Goal: Transaction & Acquisition: Obtain resource

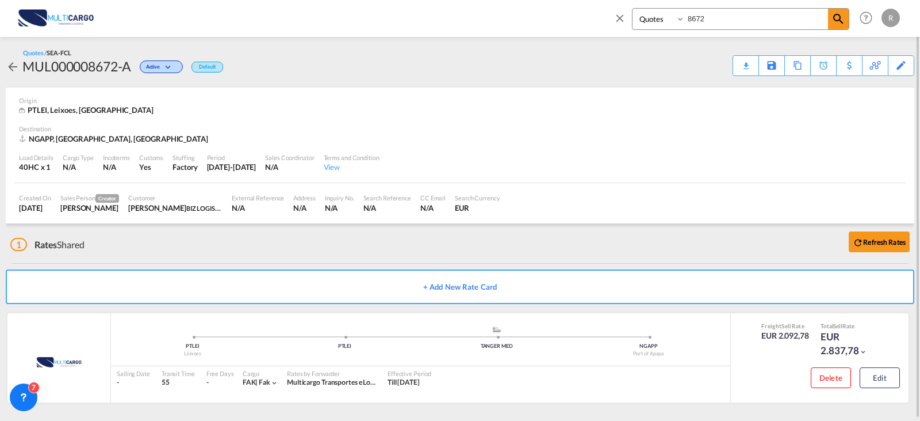
click at [626, 12] on span at bounding box center [623, 22] width 18 height 28
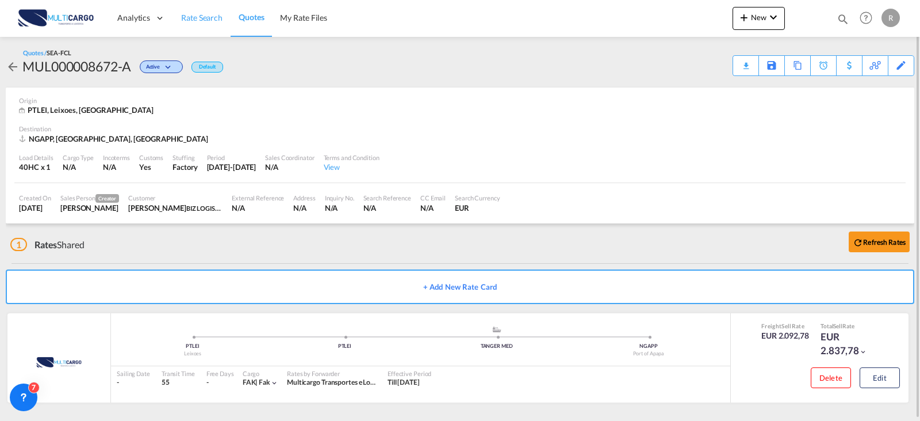
click at [187, 24] on link "Rate Search" at bounding box center [202, 17] width 58 height 37
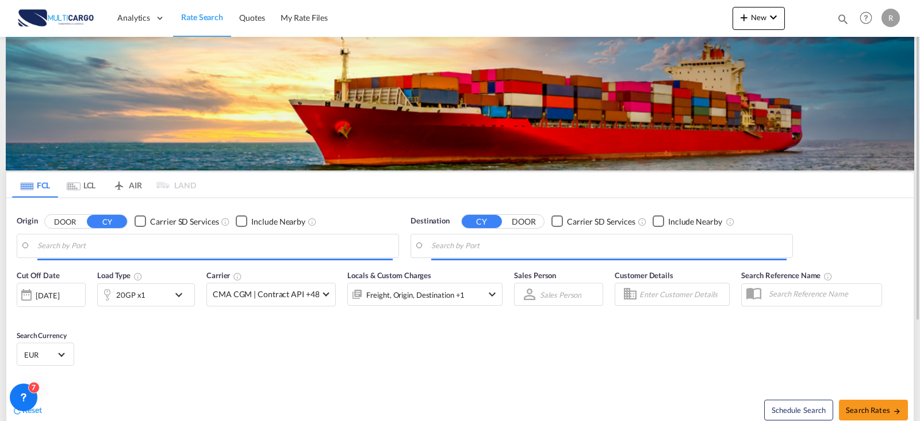
type input "Leixoes, PTLEI"
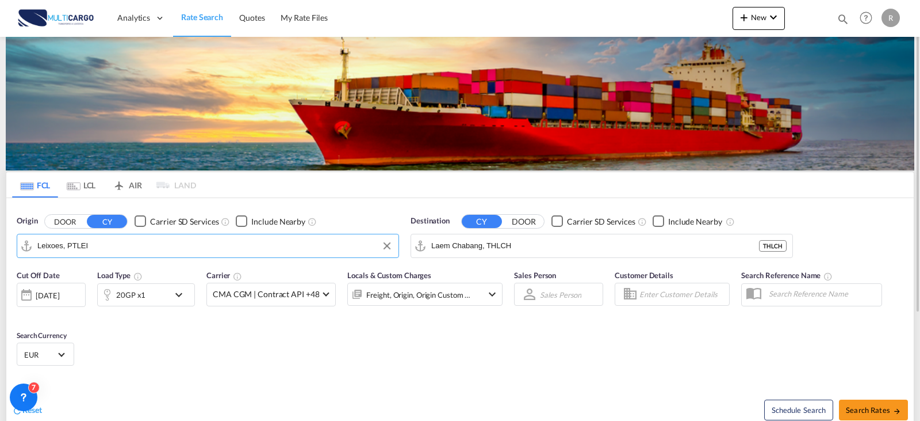
click at [125, 238] on input "Leixoes, PTLEI" at bounding box center [215, 245] width 356 height 17
click at [465, 247] on input "Laem Chabang, THLCH" at bounding box center [609, 245] width 356 height 17
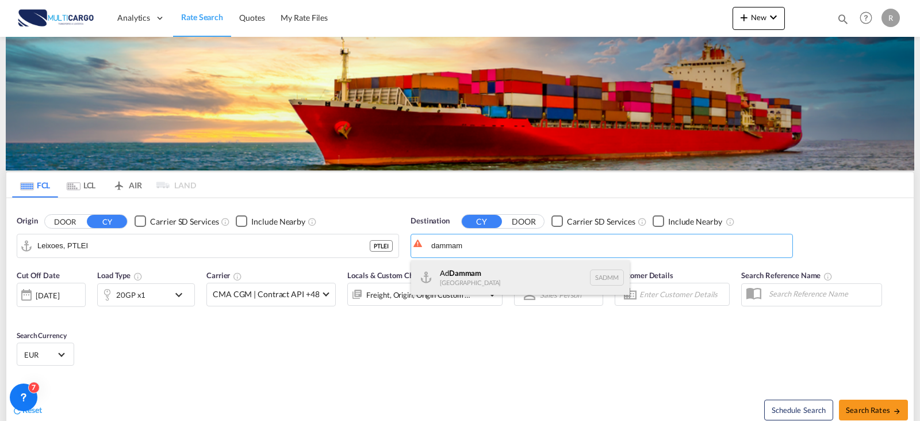
click at [471, 273] on div "Ad Dammam [GEOGRAPHIC_DATA] [GEOGRAPHIC_DATA]" at bounding box center [520, 277] width 219 height 35
type input "Ad Dammam, SADMM"
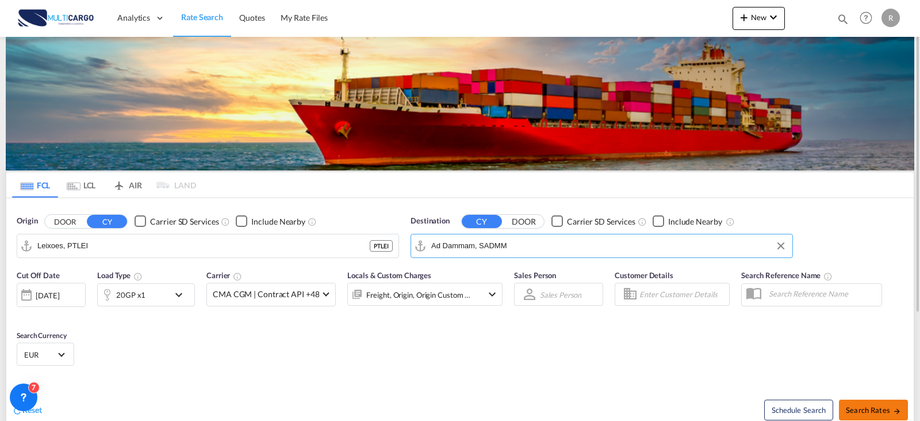
click at [856, 412] on span "Search Rates" at bounding box center [873, 409] width 55 height 9
type input "PTLEI to SADMM / [DATE]"
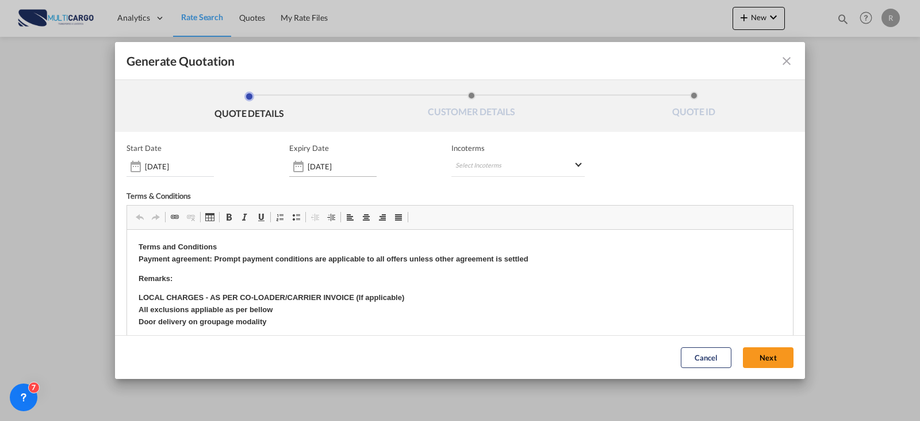
click at [358, 162] on input "[DATE]" at bounding box center [342, 166] width 69 height 9
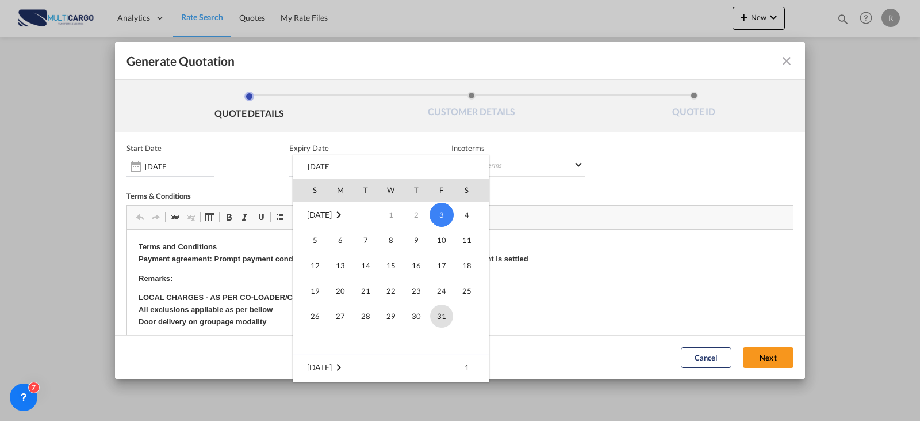
click at [446, 318] on span "31" at bounding box center [441, 315] width 23 height 23
type input "[DATE]"
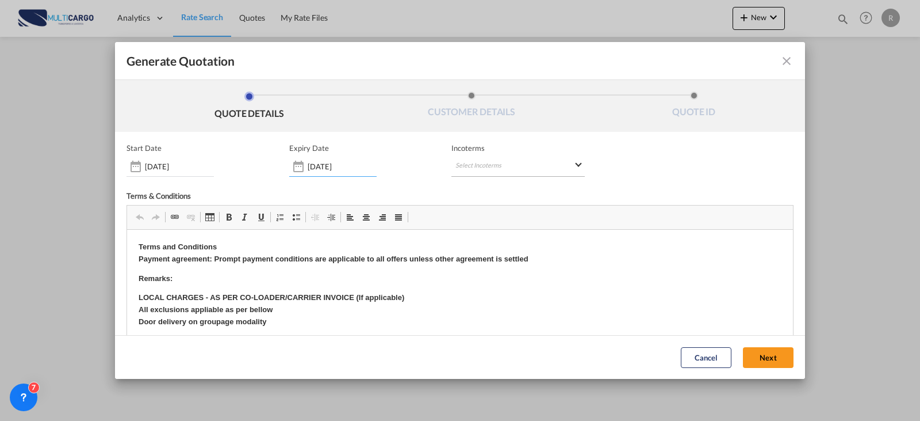
click at [506, 164] on md-select "Select Incoterms CPT - export Carrier Paid to FAS - export Free Alongside Ship …" at bounding box center [518, 166] width 133 height 21
type md-option "[object Object]"
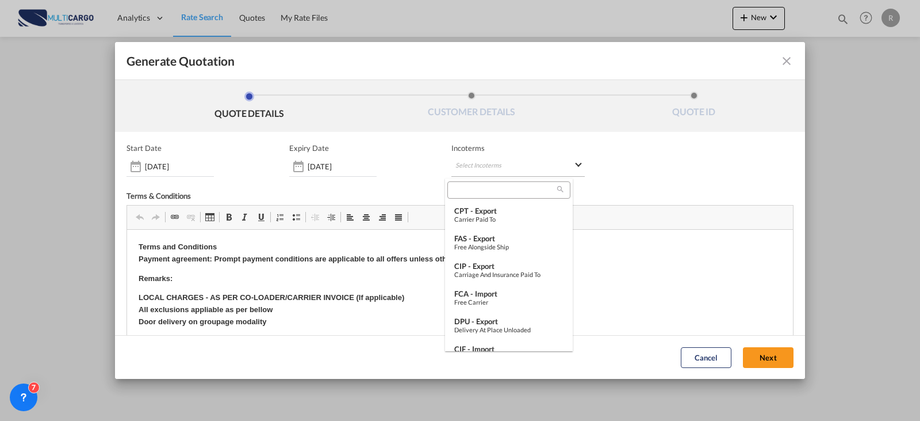
scroll to position [227, 0]
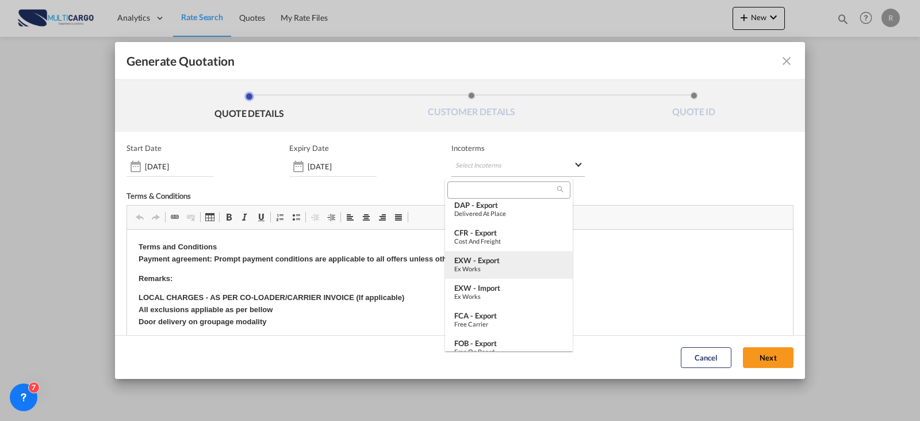
type md-option "[object Object]"
click at [510, 261] on div "EXW - export" at bounding box center [508, 259] width 109 height 9
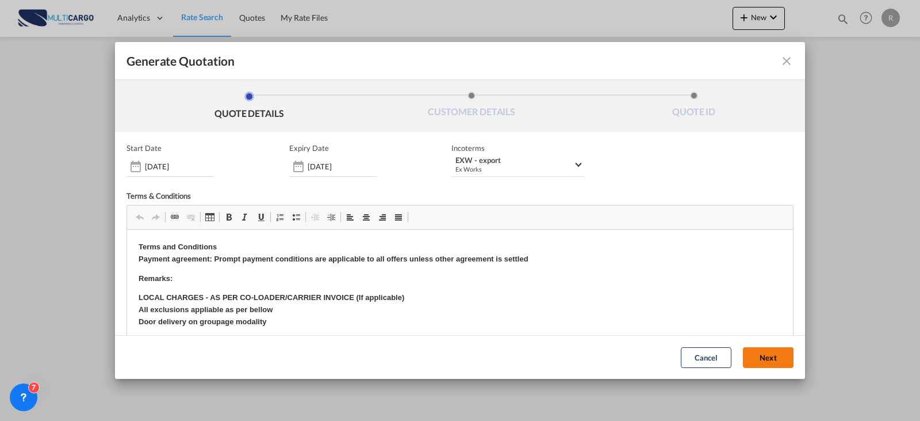
click at [755, 361] on button "Next" at bounding box center [768, 357] width 51 height 21
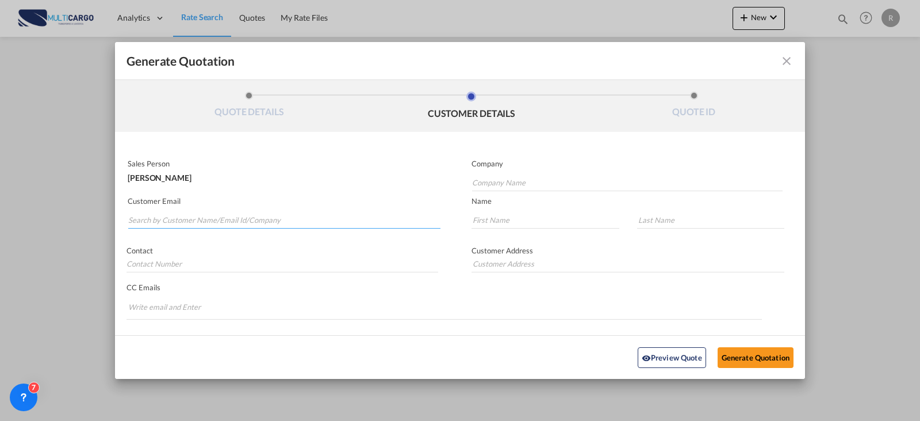
click at [240, 221] on input "Search by Customer Name/Email Id/Company" at bounding box center [284, 219] width 312 height 17
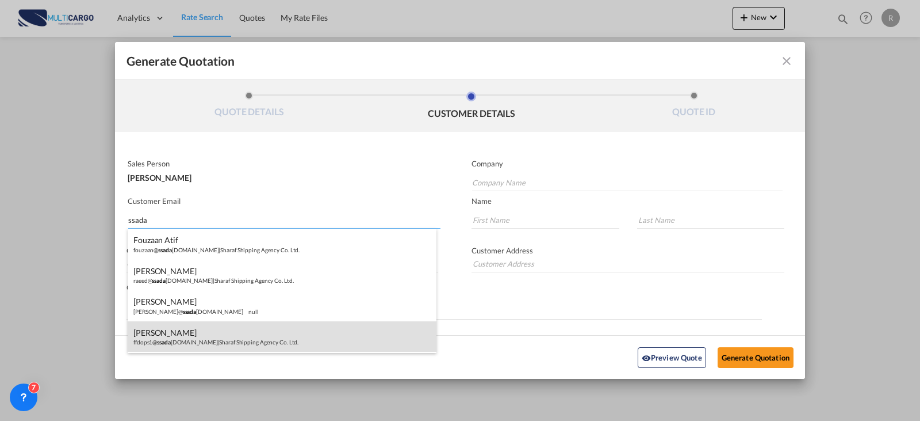
type input "ssada"
click at [243, 337] on div "[PERSON_NAME] ffdops1@ ssada [DOMAIN_NAME] | Sharaf Shipping Agency Co. Ltd." at bounding box center [282, 336] width 309 height 31
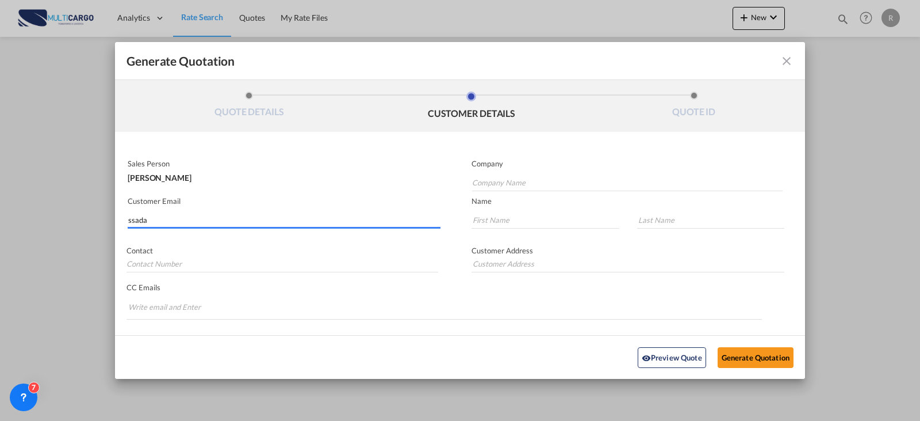
type input "Sharaf Shipping Agency Co. Ltd."
type input "[EMAIL_ADDRESS][DOMAIN_NAME]"
type input "[DEMOGRAPHIC_DATA]"
type input "Farooq"
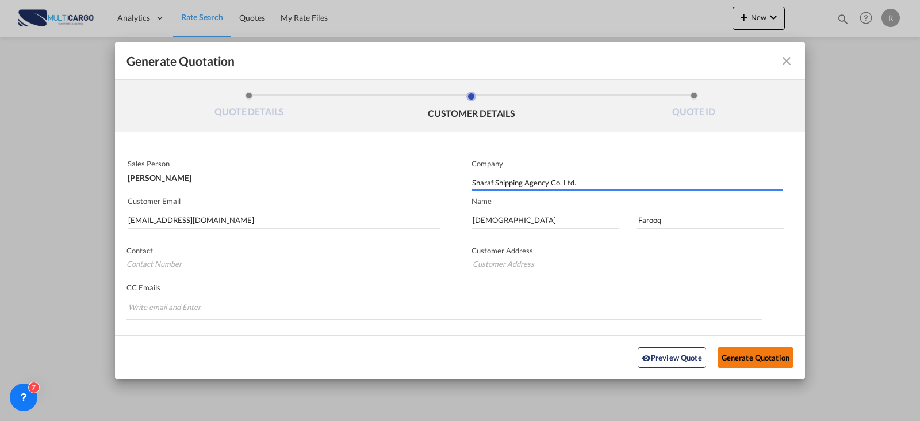
click at [732, 354] on button "Generate Quotation" at bounding box center [756, 356] width 76 height 21
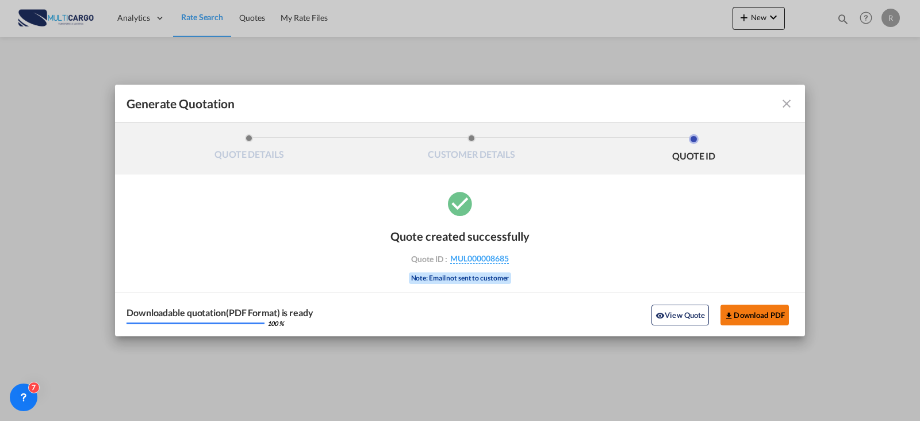
click at [781, 304] on button "Download PDF" at bounding box center [755, 314] width 68 height 21
click at [776, 104] on div "Generate QuotationQUOTE ..." at bounding box center [760, 104] width 67 height 14
click at [792, 105] on md-icon "icon-close fg-AAA8AD cursor m-0" at bounding box center [787, 104] width 14 height 14
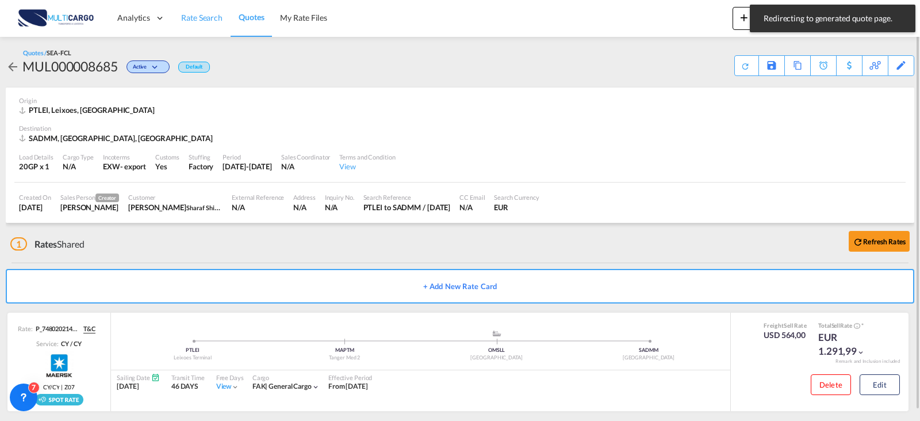
click at [193, 20] on span "Rate Search" at bounding box center [201, 18] width 41 height 10
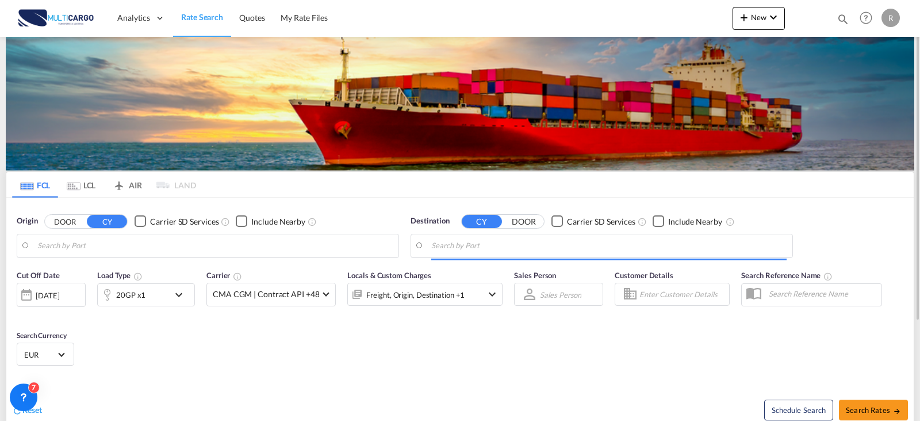
type input "Leixoes, PTLEI"
type input "Ad Dammam, SADMM"
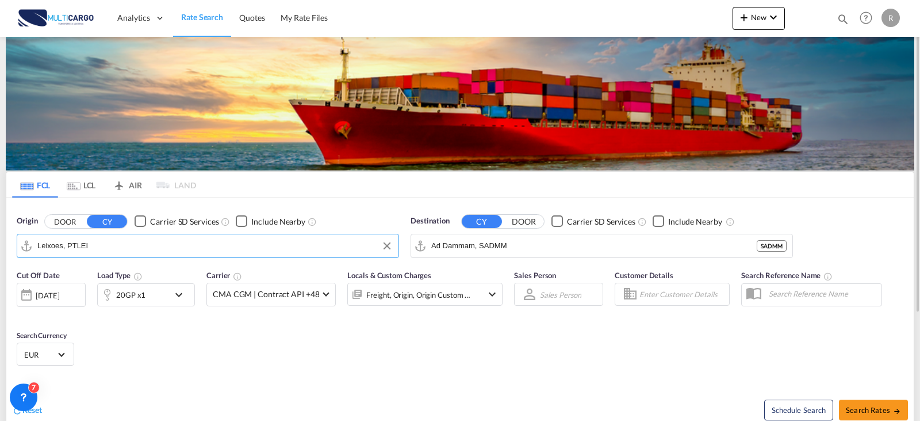
click at [143, 241] on input "Leixoes, PTLEI" at bounding box center [215, 245] width 356 height 17
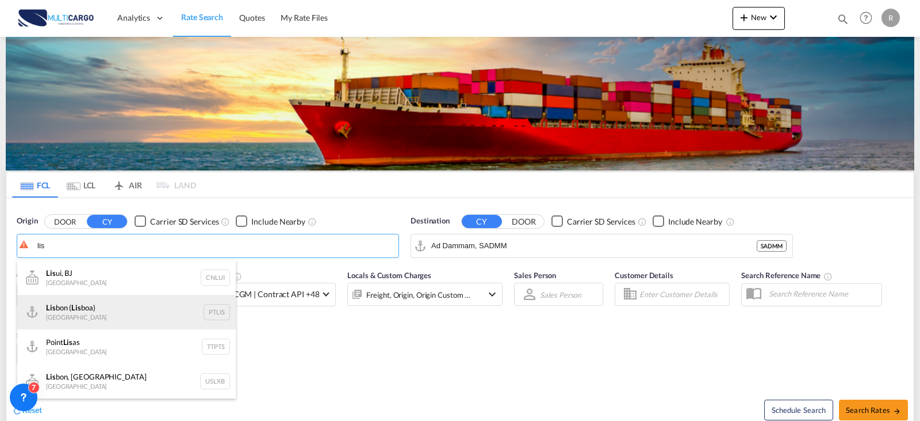
click at [159, 305] on div "Lis bon ( Lis boa) [GEOGRAPHIC_DATA] PTLIS" at bounding box center [126, 312] width 219 height 35
type input "[GEOGRAPHIC_DATA] ([GEOGRAPHIC_DATA]), PTLIS"
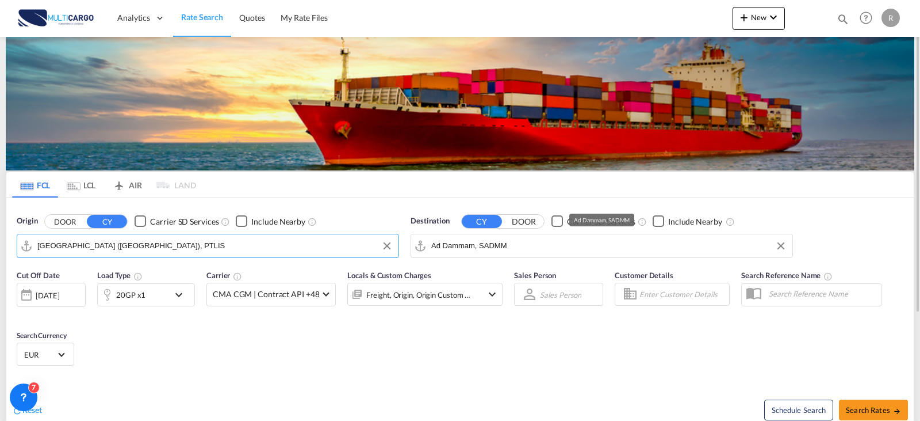
click at [504, 250] on input "Ad Dammam, SADMM" at bounding box center [609, 245] width 356 height 17
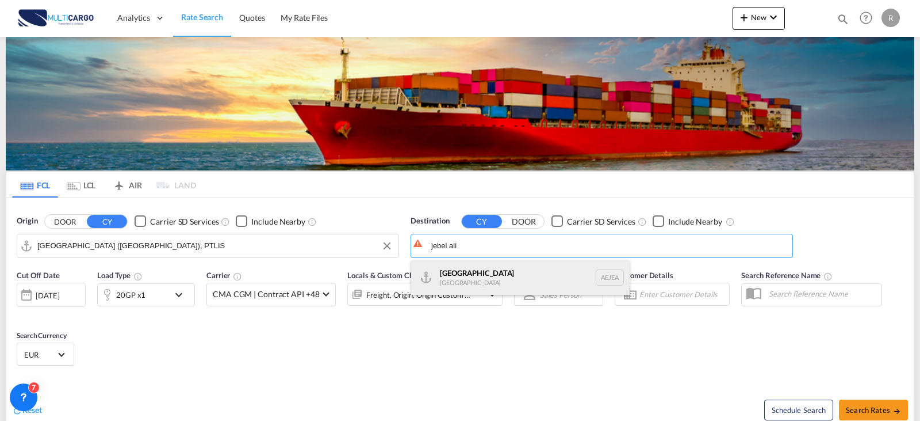
click at [548, 272] on div "[GEOGRAPHIC_DATA] [GEOGRAPHIC_DATA]" at bounding box center [520, 277] width 219 height 35
type input "[GEOGRAPHIC_DATA], [GEOGRAPHIC_DATA]"
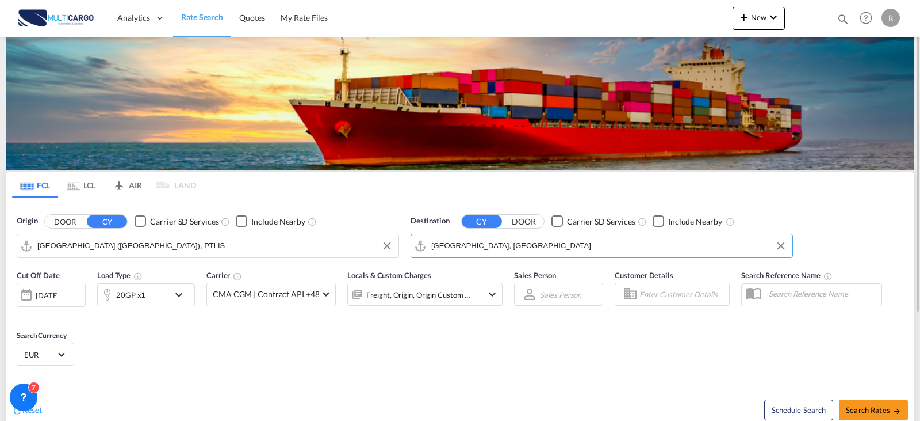
click at [137, 295] on div "20GP x1" at bounding box center [130, 294] width 29 height 16
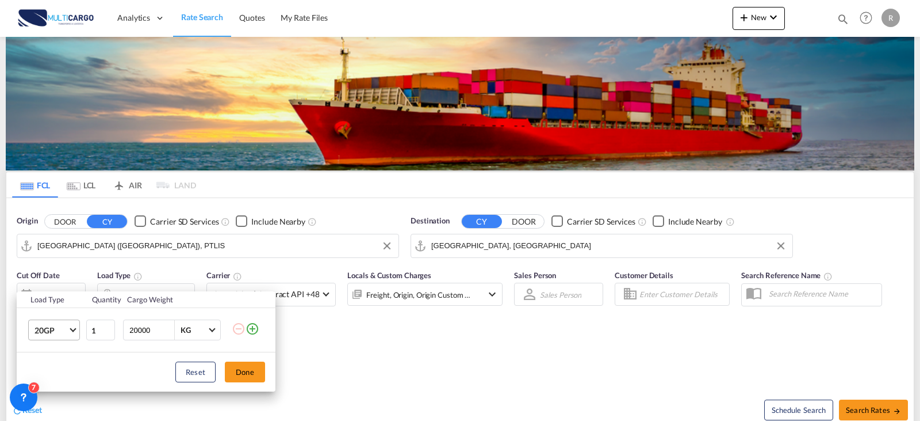
click at [77, 328] on md-select-value "20GP" at bounding box center [56, 330] width 46 height 20
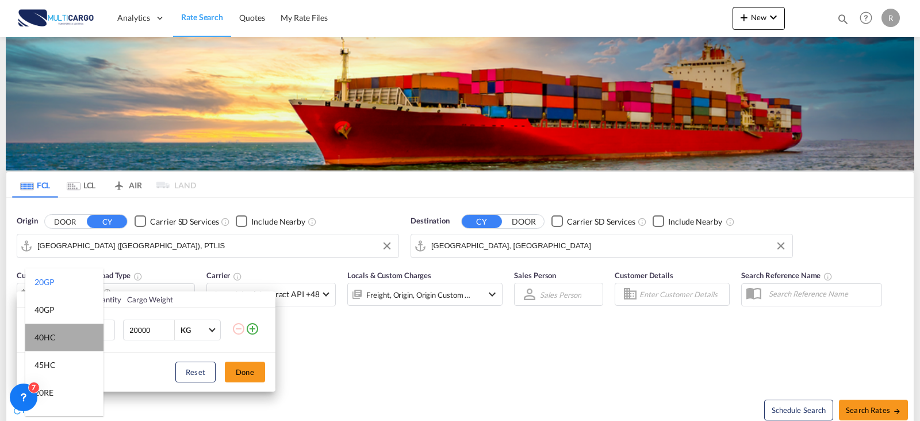
click at [70, 332] on md-option "40HC" at bounding box center [64, 337] width 78 height 28
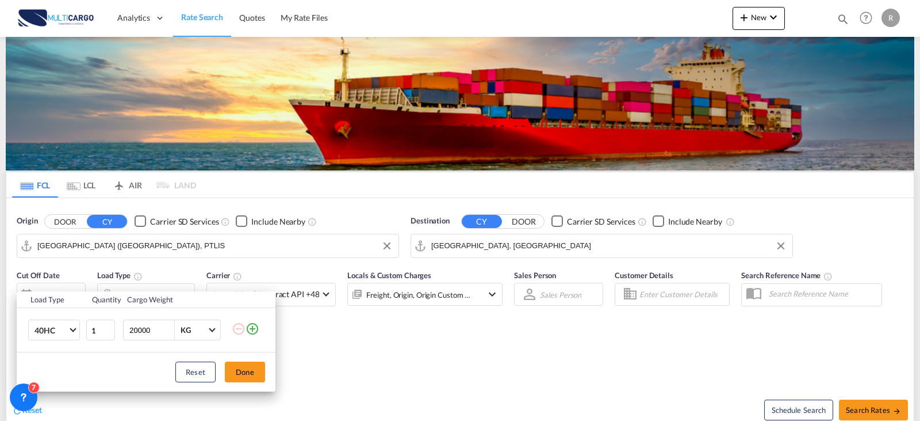
click at [221, 369] on div "Reset Done" at bounding box center [146, 371] width 259 height 39
click at [264, 381] on button "Done" at bounding box center [245, 371] width 40 height 21
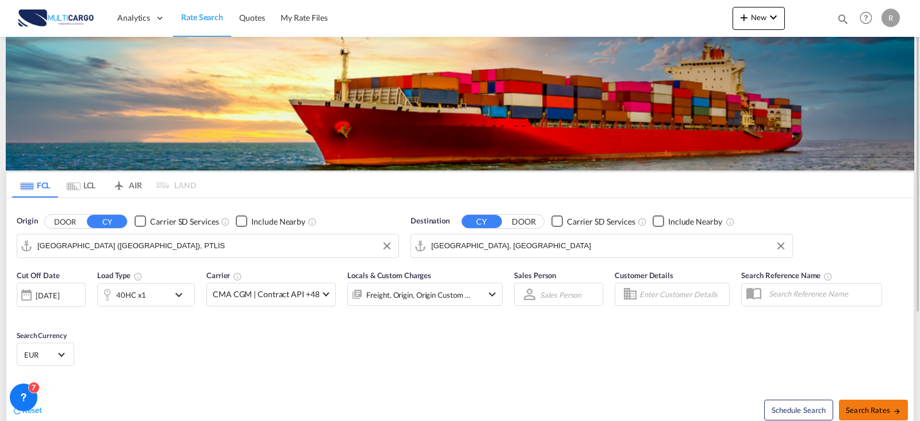
click at [896, 408] on md-icon "icon-arrow-right" at bounding box center [897, 411] width 8 height 8
type input "PTLIS to AEJEA / [DATE]"
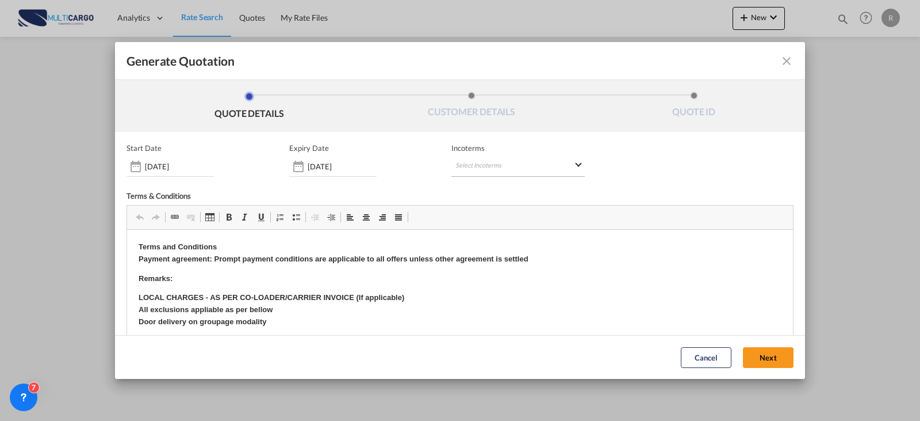
click at [467, 170] on md-select "Select Incoterms CPT - export Carrier Paid to FAS - export Free Alongside Ship …" at bounding box center [518, 166] width 133 height 21
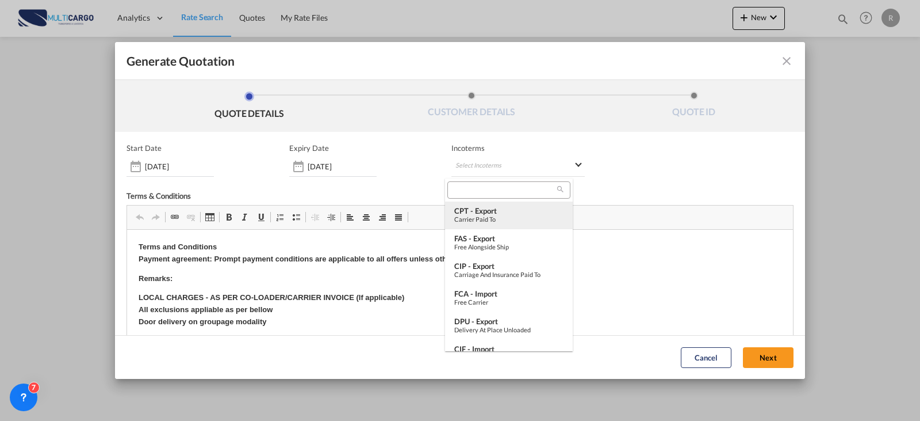
type md-option "[object Object]"
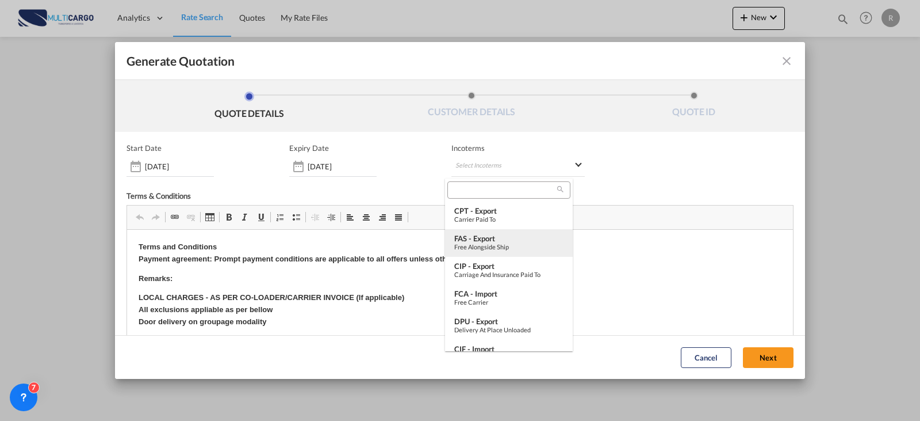
type md-option "[object Object]"
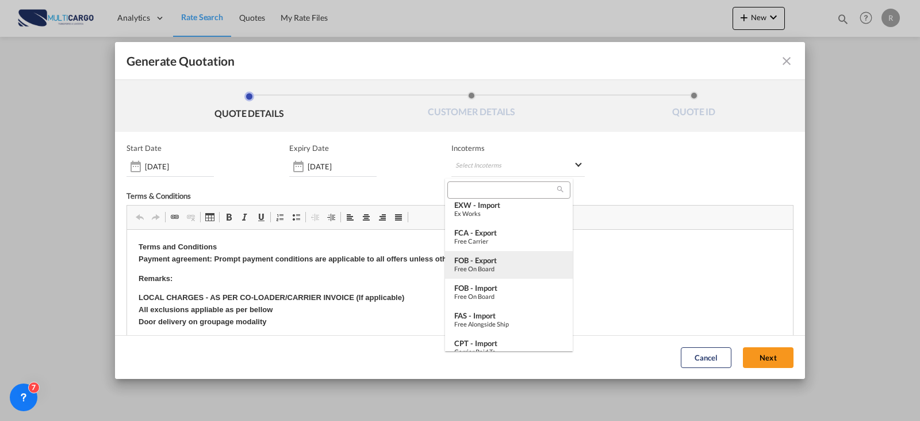
click at [508, 263] on div "FOB - export" at bounding box center [508, 259] width 109 height 9
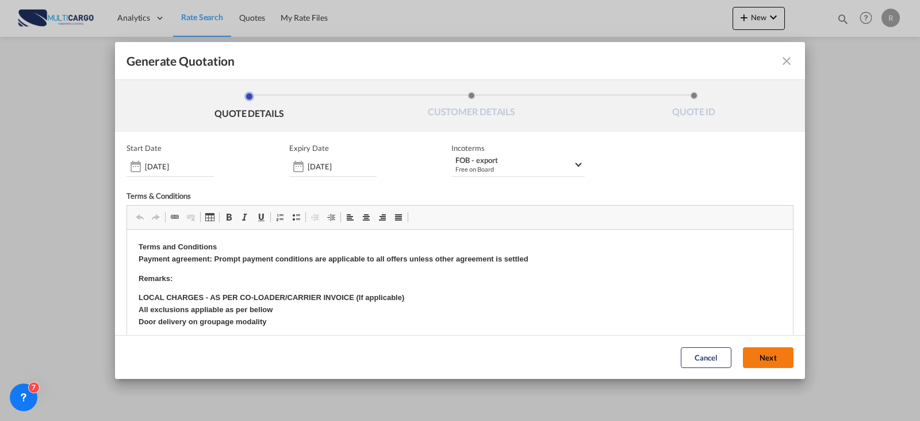
click at [743, 356] on button "Next" at bounding box center [768, 357] width 51 height 21
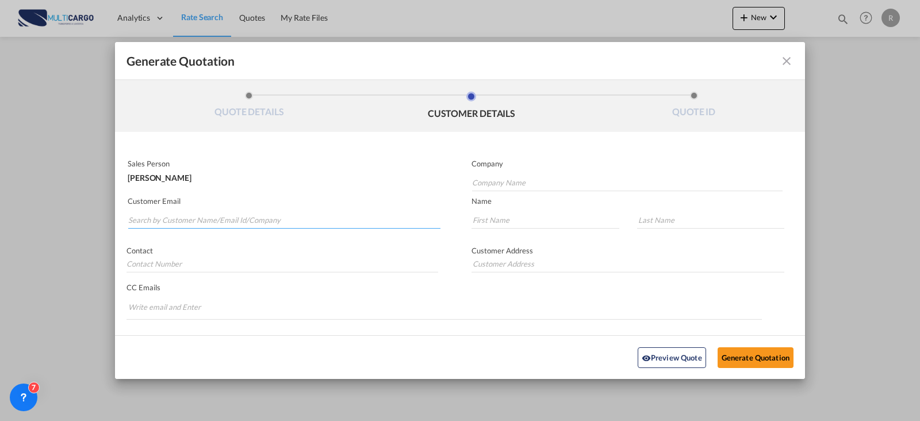
click at [206, 217] on input "Search by Customer Name/Email Id/Company" at bounding box center [284, 219] width 312 height 17
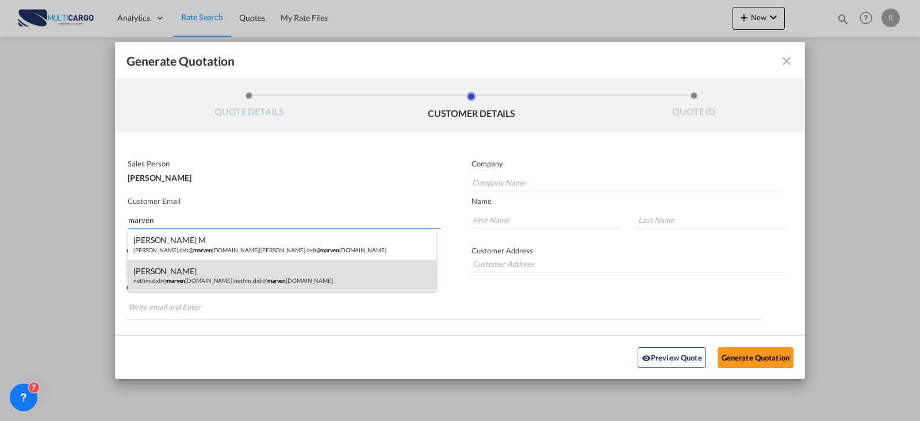
type input "marven"
click at [251, 272] on div "[PERSON_NAME].dxb@ marven [DOMAIN_NAME] | nethmi.dxb@ marven [DOMAIN_NAME]" at bounding box center [282, 274] width 309 height 31
type input "[EMAIL_ADDRESS][DOMAIN_NAME]"
type input "Uchila"
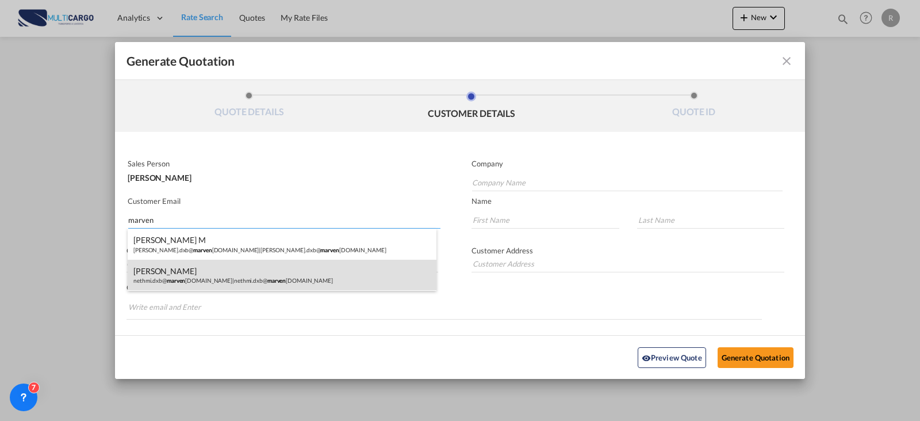
type input "Nethmi"
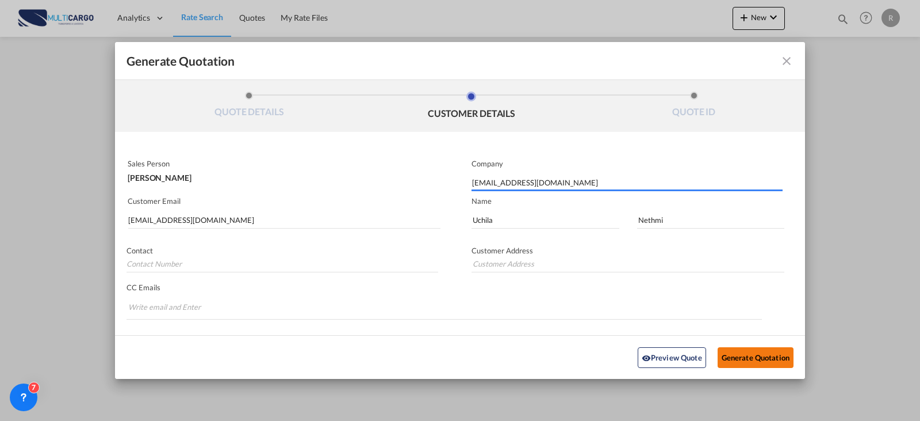
click at [771, 361] on button "Generate Quotation" at bounding box center [756, 356] width 76 height 21
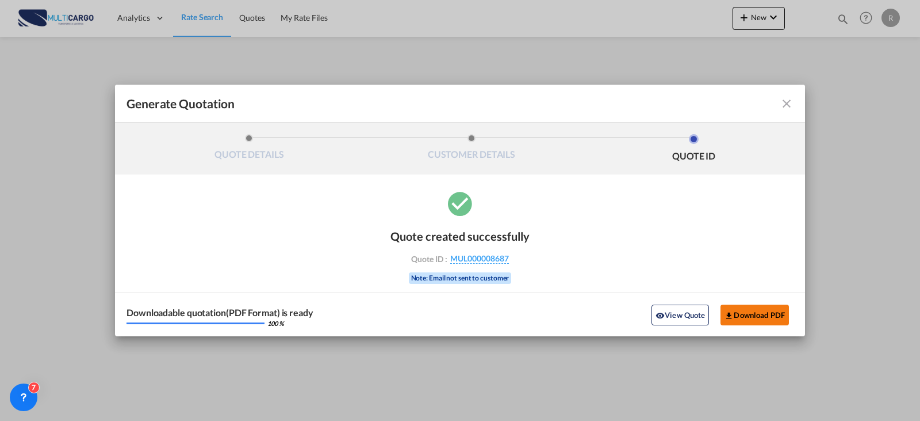
click at [744, 312] on button "Download PDF" at bounding box center [755, 314] width 68 height 21
